Goal: Information Seeking & Learning: Learn about a topic

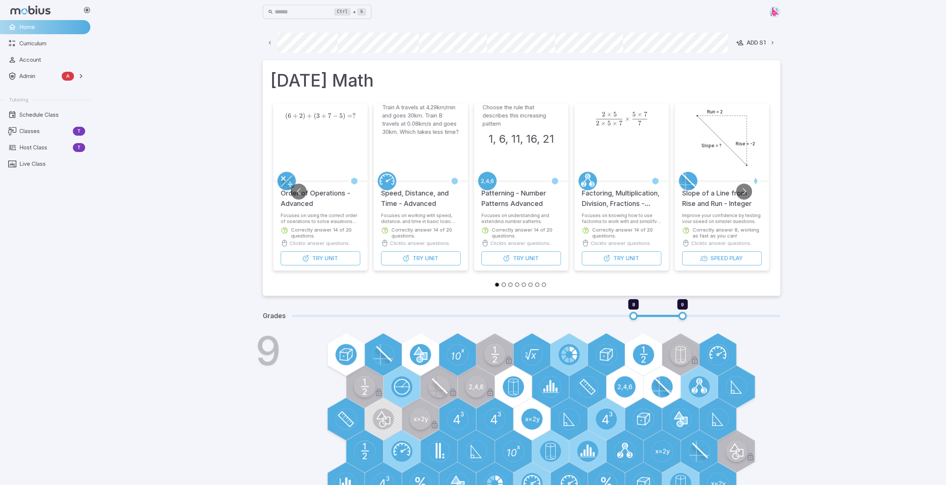
click at [270, 43] on icon at bounding box center [270, 42] width 7 height 7
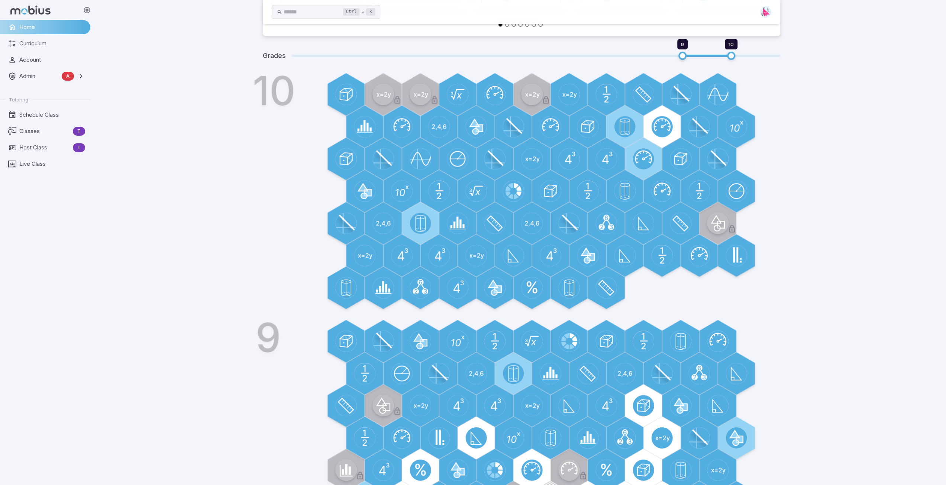
scroll to position [186, 0]
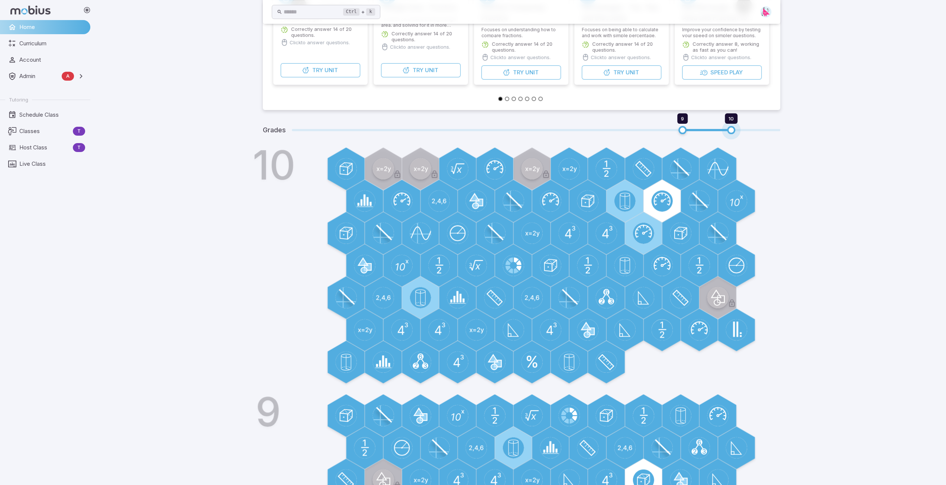
type input "**"
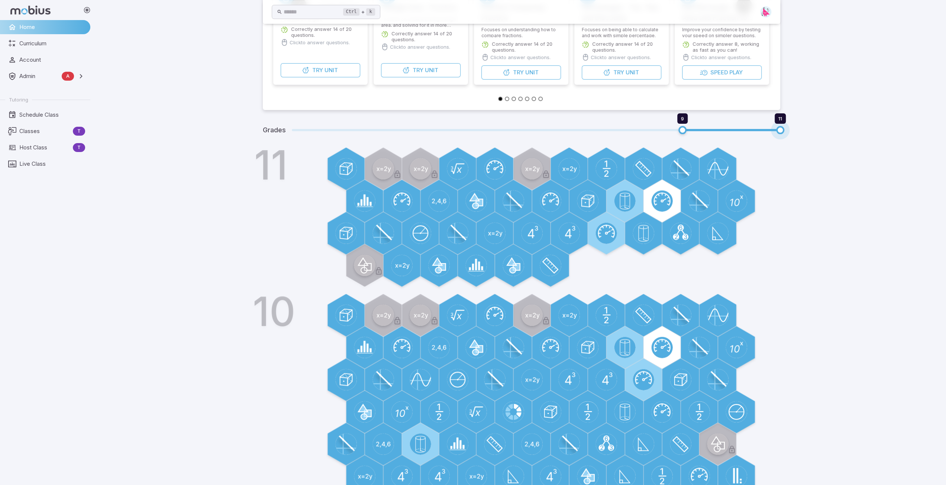
drag, startPoint x: 730, startPoint y: 129, endPoint x: 757, endPoint y: 131, distance: 27.6
click at [757, 131] on span "9 11" at bounding box center [536, 130] width 489 height 10
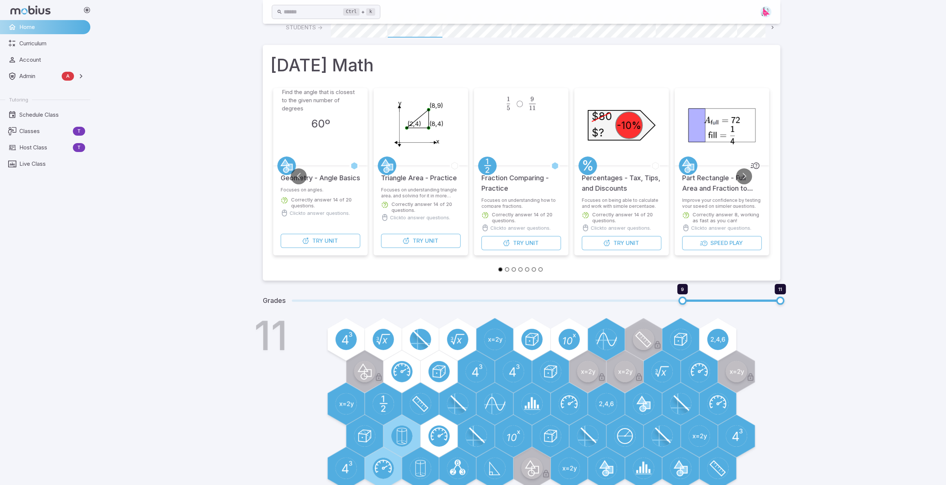
scroll to position [0, 0]
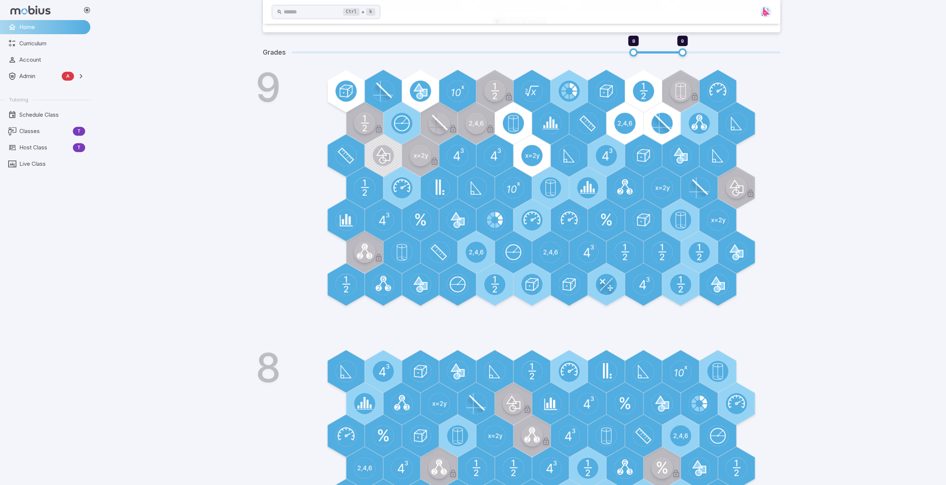
scroll to position [263, 0]
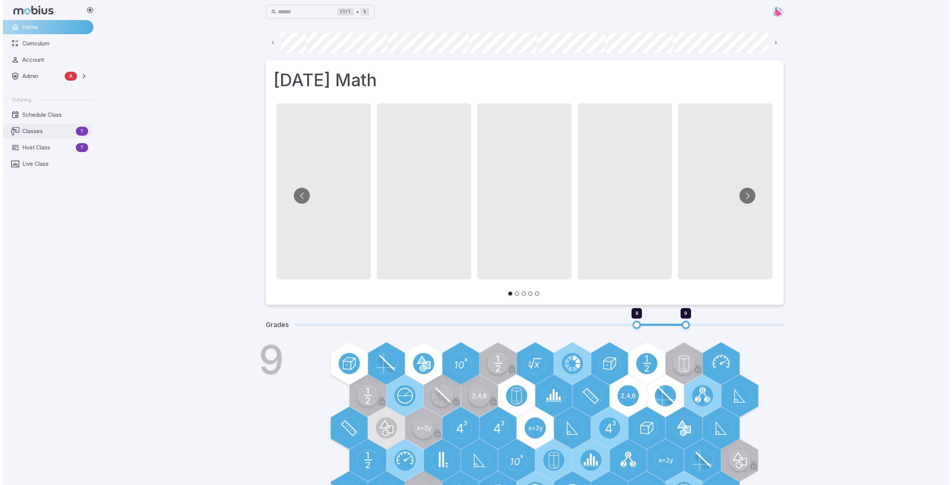
scroll to position [0, 400]
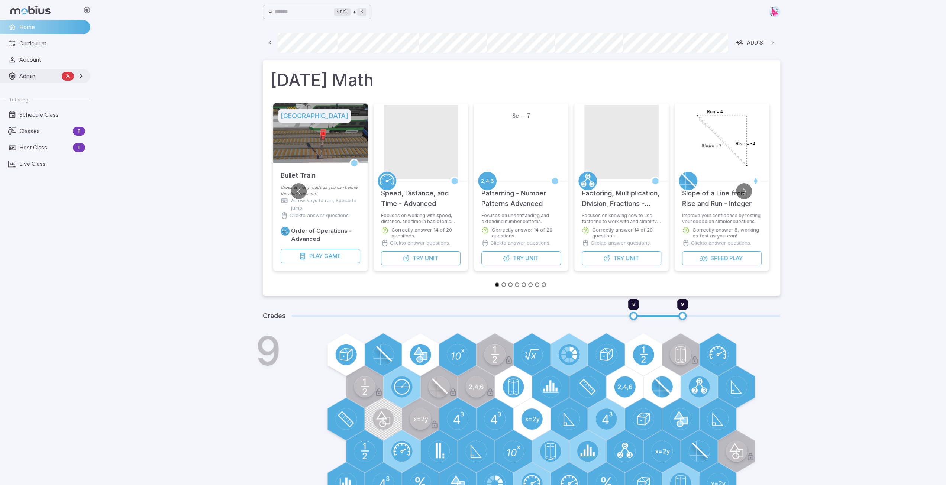
click at [32, 79] on span "Admin" at bounding box center [38, 76] width 39 height 8
click at [30, 94] on span "Accounts" at bounding box center [52, 93] width 65 height 8
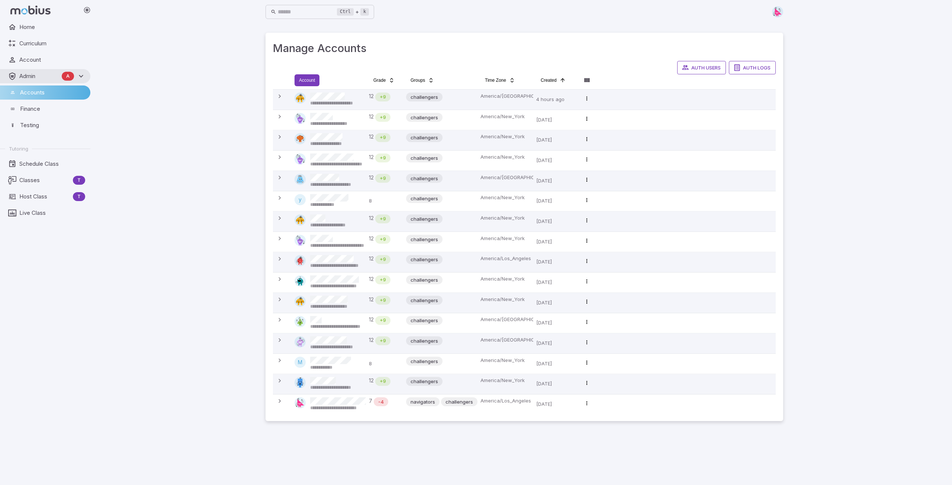
click at [306, 78] on html "**********" at bounding box center [476, 242] width 952 height 485
click at [341, 97] on div "Search Search" at bounding box center [359, 98] width 71 height 15
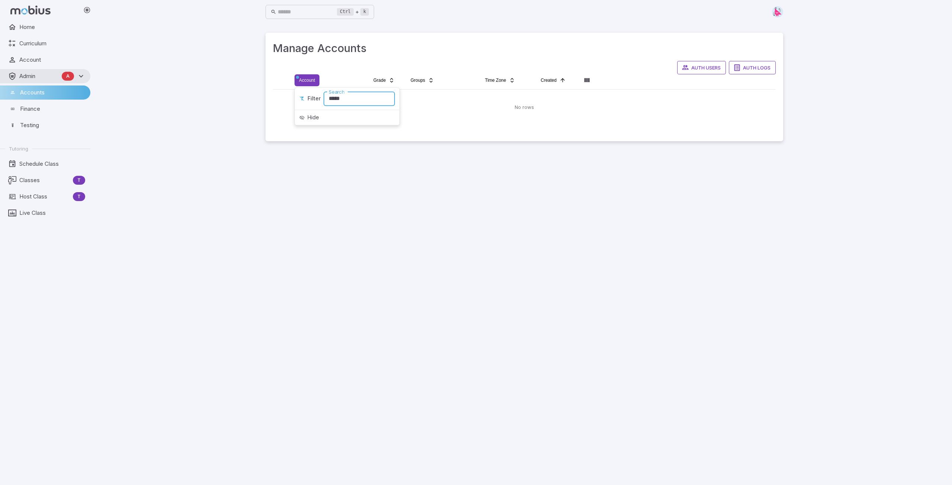
click at [344, 97] on input "*****" at bounding box center [359, 98] width 71 height 15
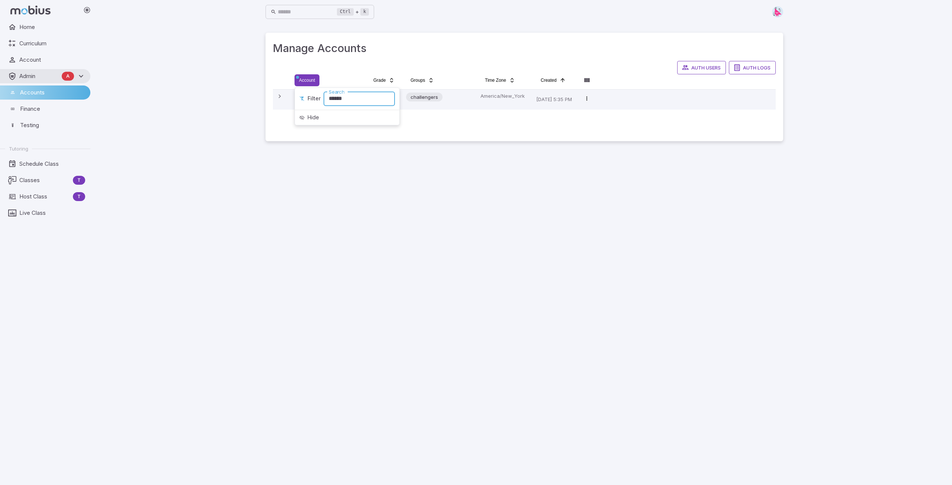
type input "*****"
click at [228, 93] on html "Home Curriculum Account Admin A Accounts Finance Testing Tutoring Schedule Clas…" at bounding box center [476, 242] width 952 height 485
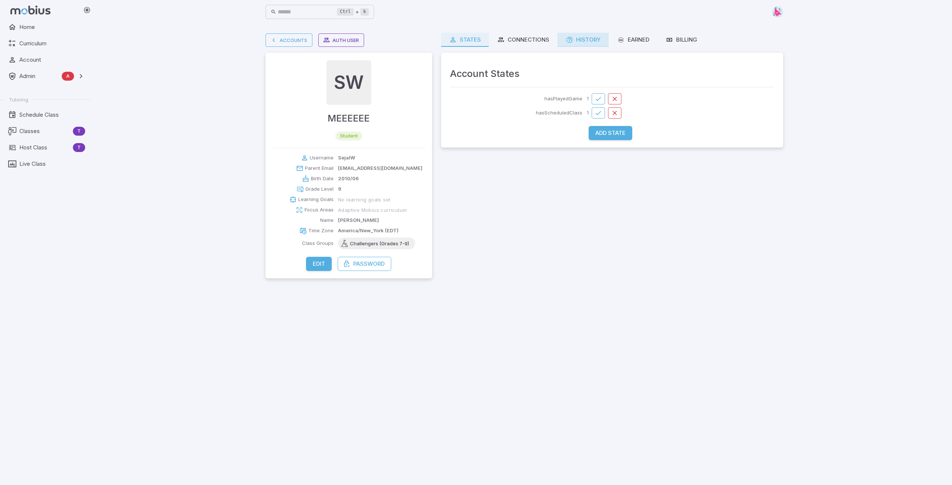
click at [588, 42] on div "History" at bounding box center [583, 40] width 35 height 8
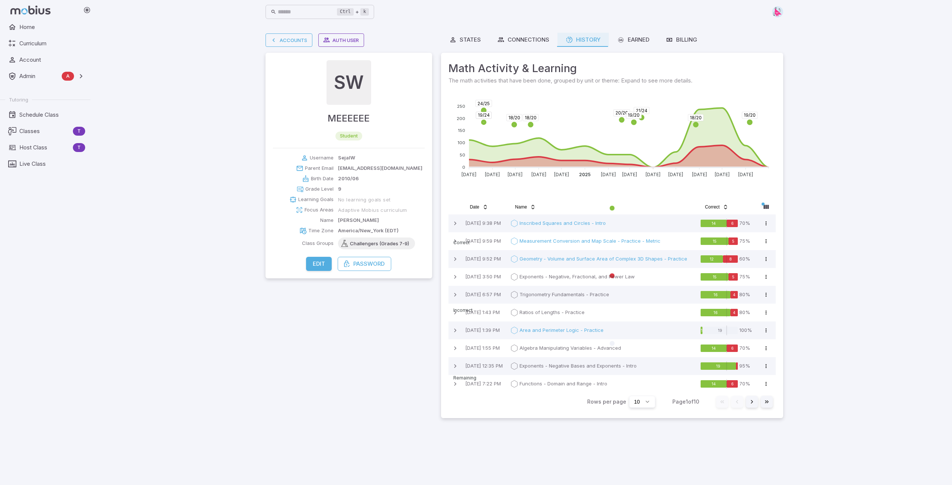
drag, startPoint x: 586, startPoint y: 74, endPoint x: 952, endPoint y: 144, distance: 371.7
click at [952, 144] on div "Ctrl + k ​ Accounts Auth User SW MEEEEEE student Username SejalW Parent Email s…" at bounding box center [524, 242] width 855 height 485
click at [295, 43] on link "Accounts" at bounding box center [289, 39] width 47 height 13
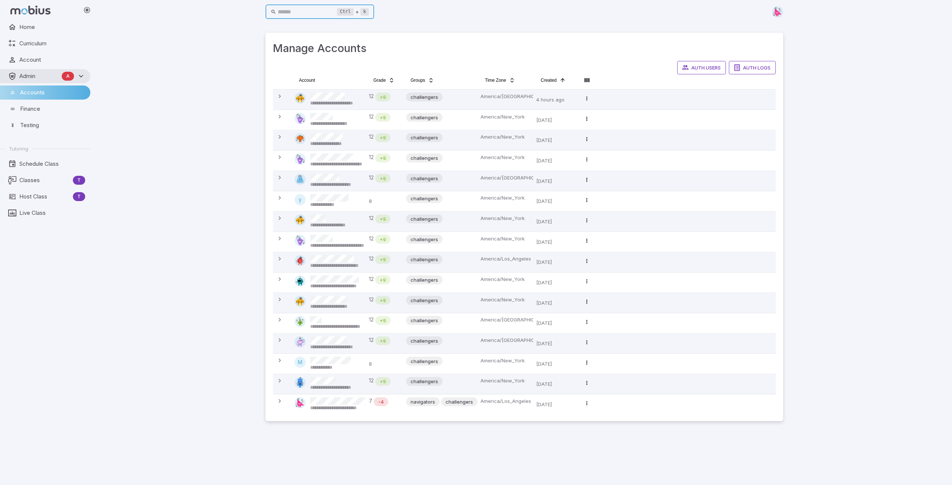
click at [300, 11] on input "text" at bounding box center [307, 12] width 59 height 15
click at [312, 82] on html "**********" at bounding box center [476, 242] width 952 height 485
click at [340, 96] on div "Search Search" at bounding box center [359, 98] width 71 height 15
type input "*****"
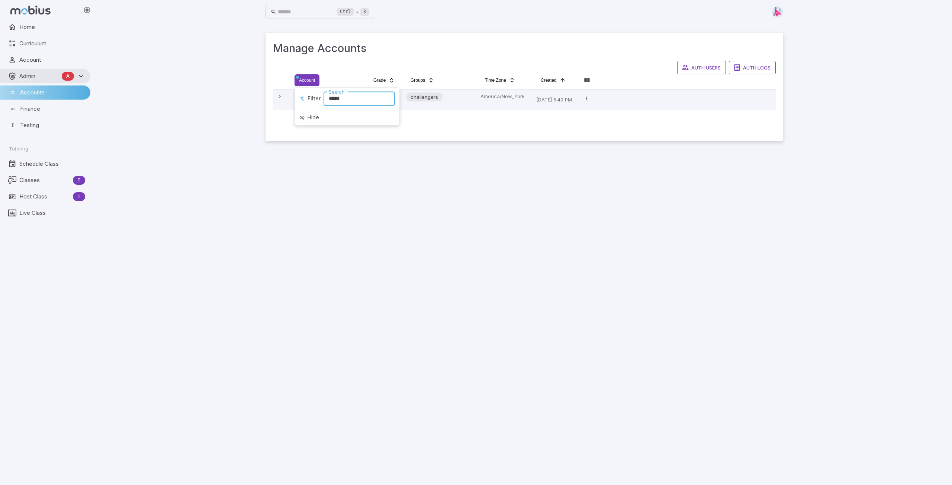
click at [228, 93] on html "Home Curriculum Account Admin A Accounts Finance Testing Tutoring Schedule Clas…" at bounding box center [476, 242] width 952 height 485
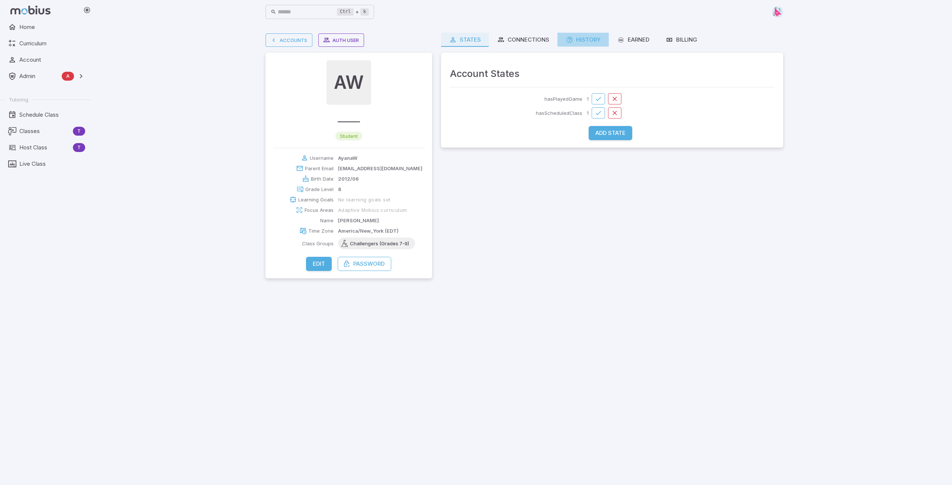
click at [583, 45] on link "History" at bounding box center [582, 40] width 51 height 14
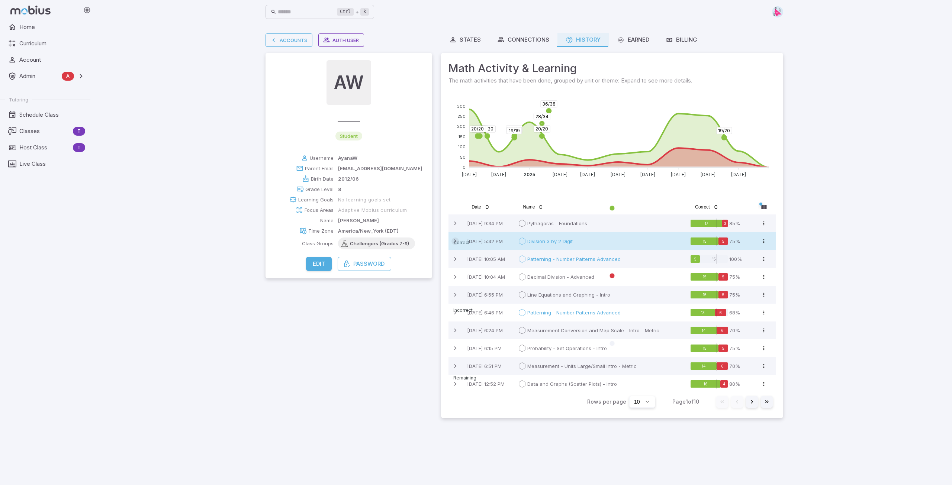
click at [454, 241] on icon at bounding box center [454, 241] width 7 height 7
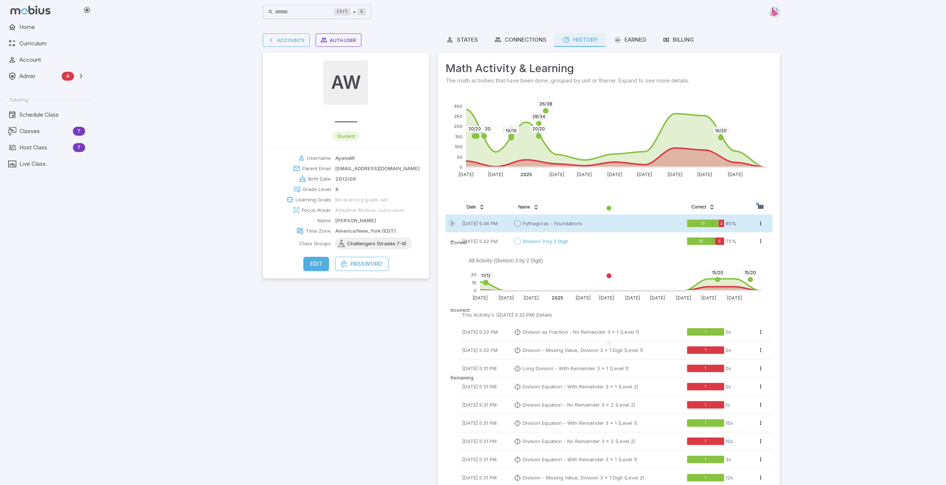
click at [455, 223] on icon at bounding box center [451, 223] width 7 height 7
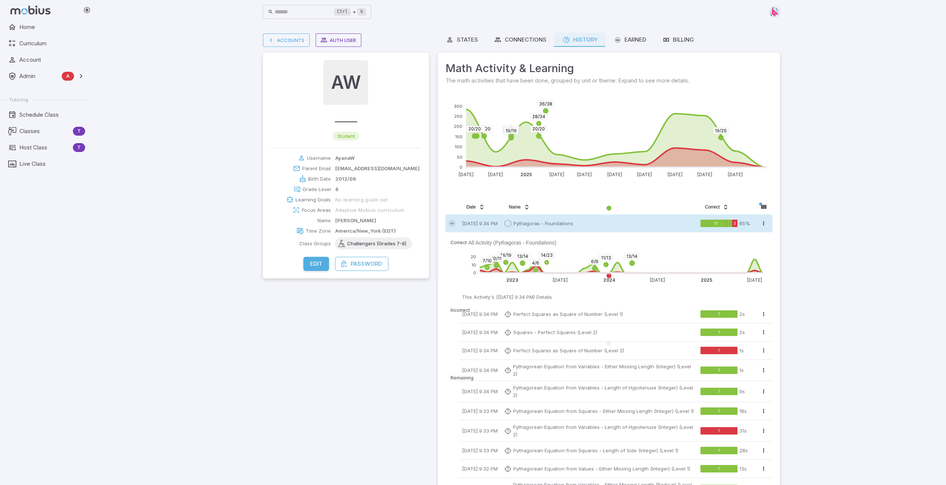
click at [455, 225] on icon at bounding box center [451, 223] width 7 height 7
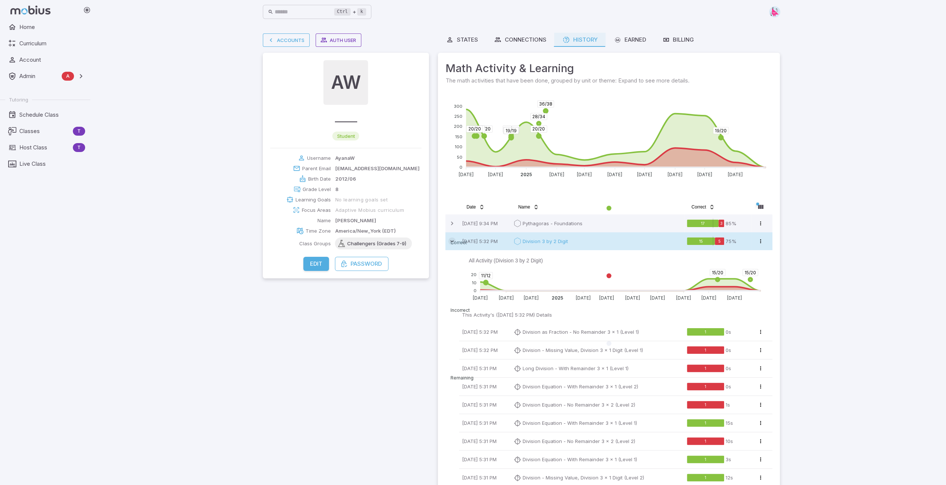
click at [453, 241] on icon at bounding box center [451, 241] width 7 height 7
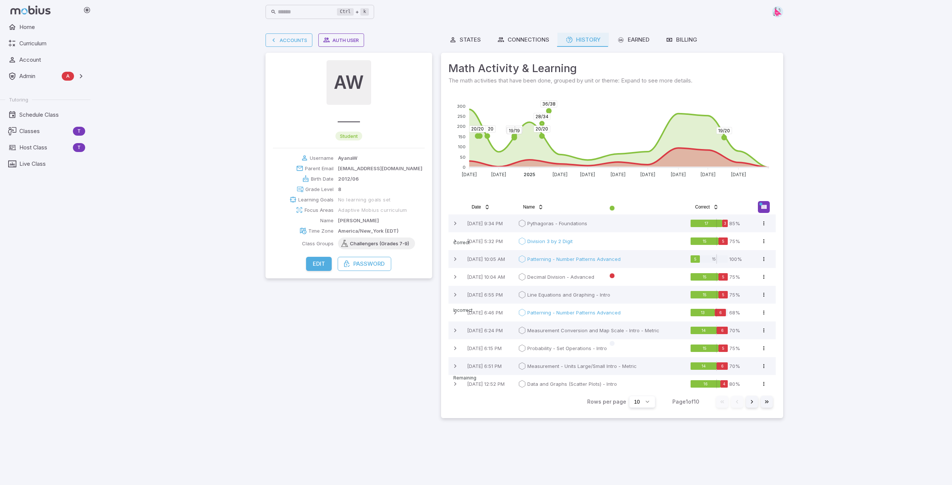
click at [765, 206] on html "Home Curriculum Account Admin A Accounts Finance Testing Tutoring Schedule Clas…" at bounding box center [476, 242] width 952 height 485
click at [795, 196] on html "Home Curriculum Account Admin A Accounts Finance Testing Tutoring Schedule Clas…" at bounding box center [476, 242] width 952 height 485
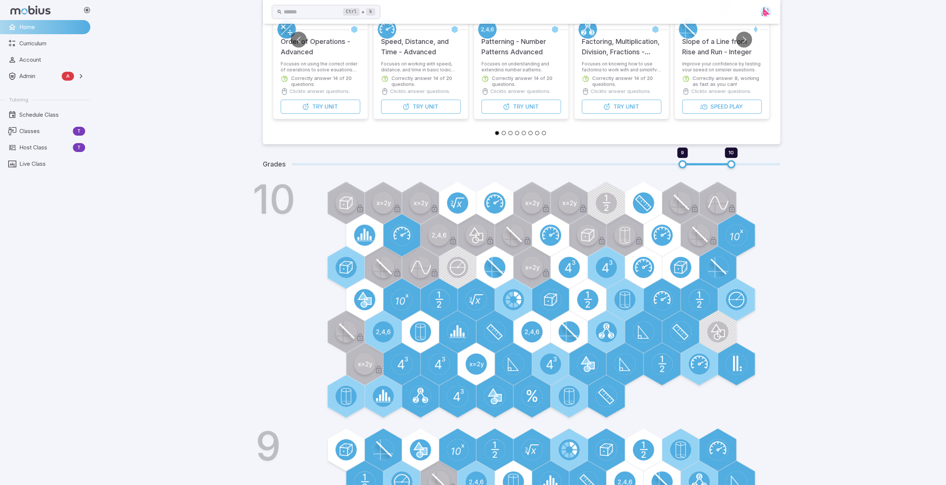
scroll to position [118, 0]
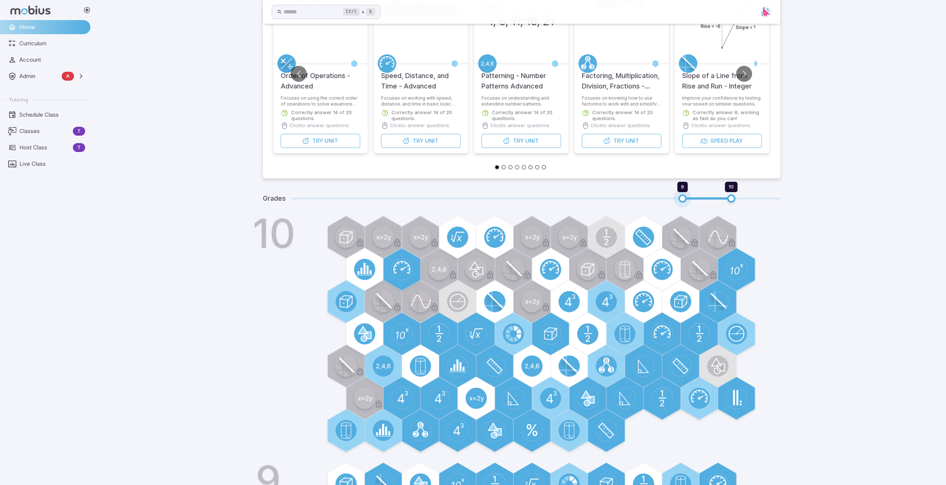
type input "*"
drag, startPoint x: 683, startPoint y: 197, endPoint x: 652, endPoint y: 199, distance: 31.0
click at [652, 199] on span "8 10" at bounding box center [536, 199] width 489 height 10
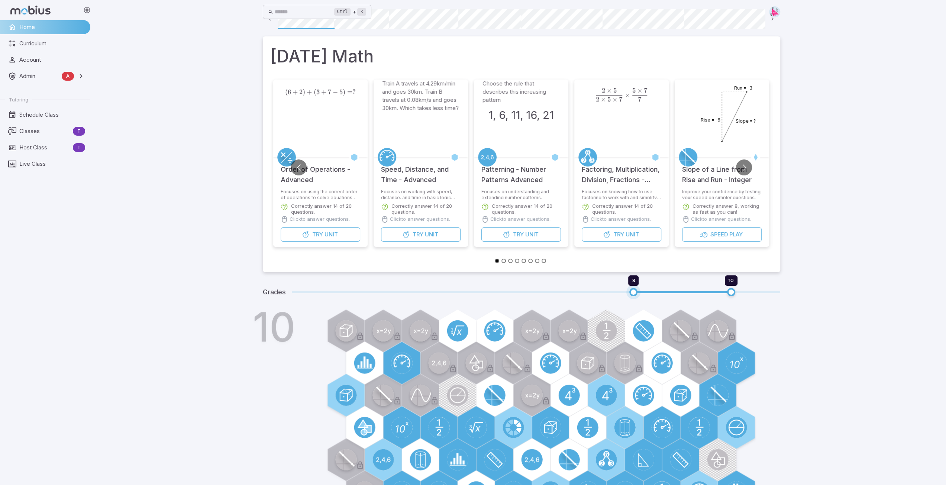
scroll to position [0, 0]
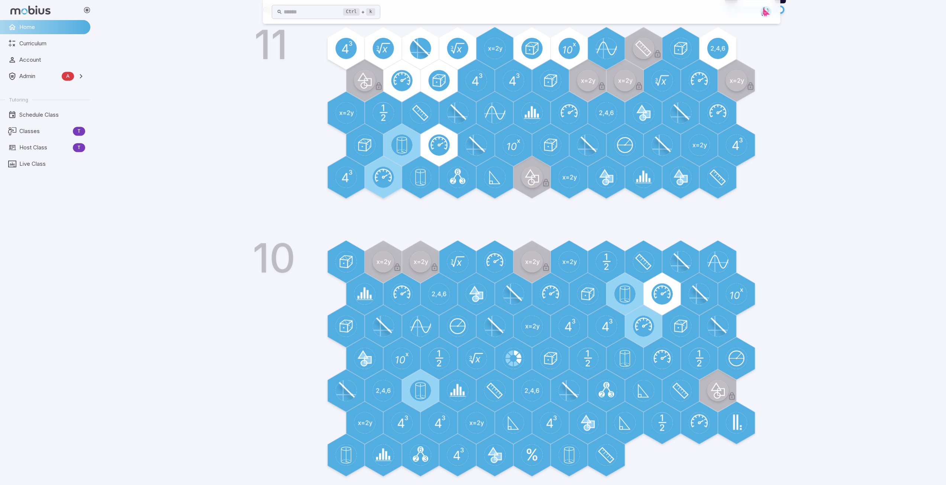
scroll to position [311, 0]
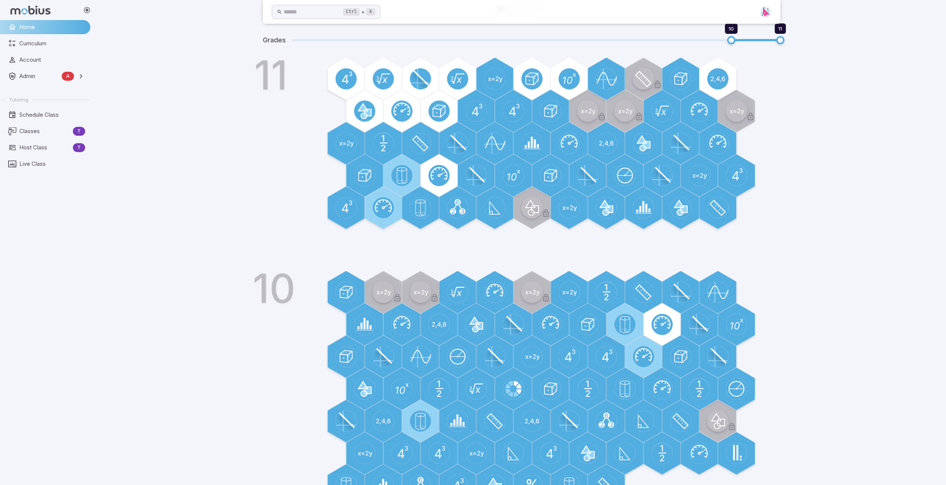
scroll to position [311, 0]
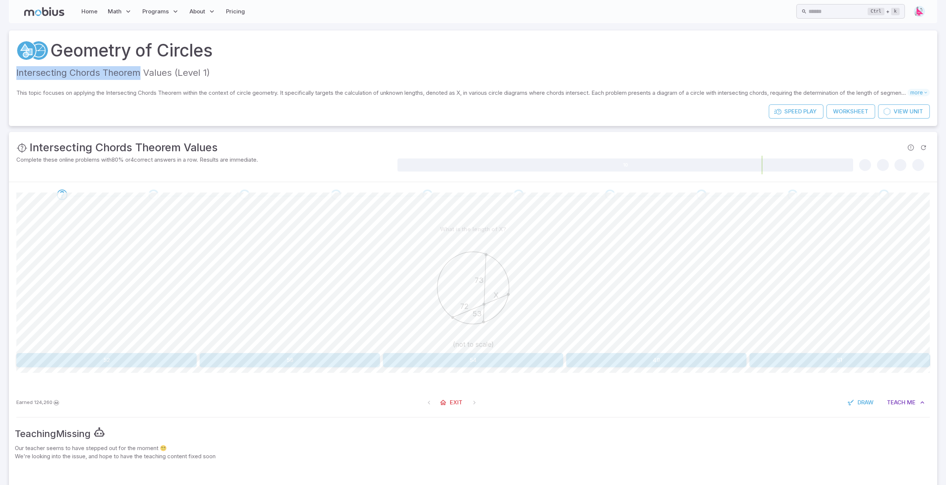
drag, startPoint x: 139, startPoint y: 73, endPoint x: 14, endPoint y: 74, distance: 125.0
click at [14, 74] on div "Geometry of Circles Intersecting Chords Theorem Values (Level 1) This topic foc…" at bounding box center [473, 67] width 929 height 74
copy p "Intersecting Chords Theorem"
click at [229, 80] on div "Geometry of Circles Intersecting Chords Theorem Values (Level 1)" at bounding box center [473, 60] width 914 height 45
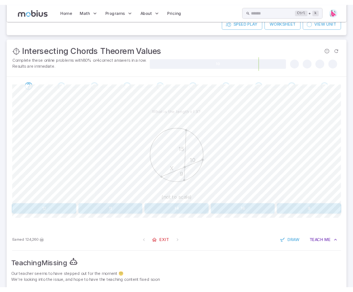
scroll to position [74, 0]
